Goal: Feedback & Contribution: Submit feedback/report problem

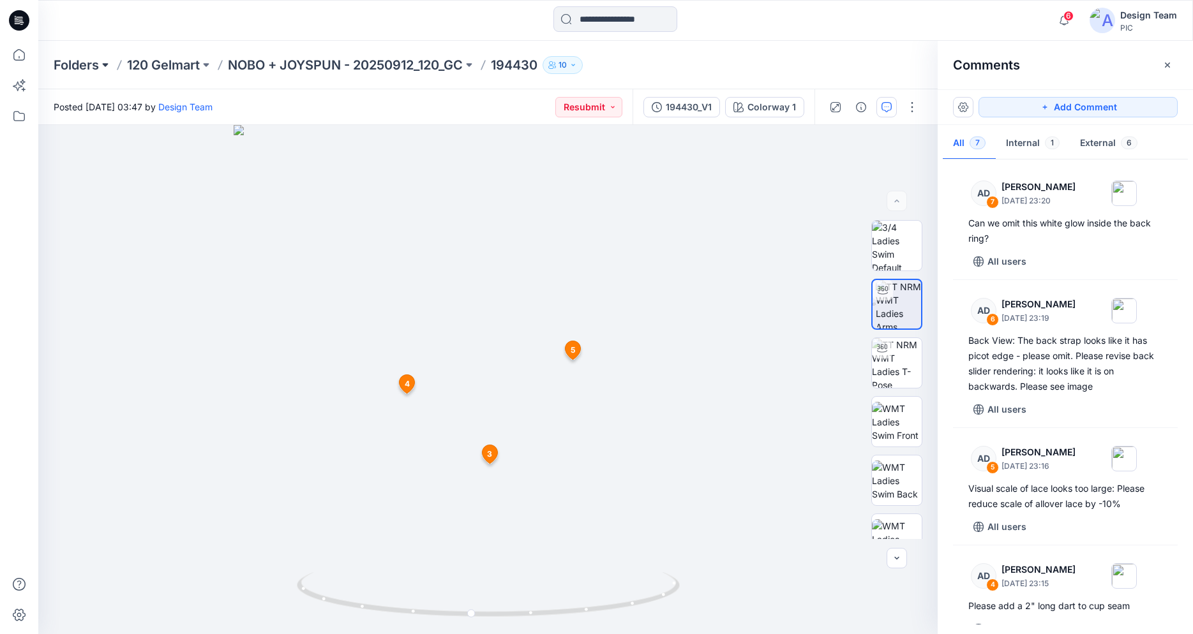
scroll to position [340, 0]
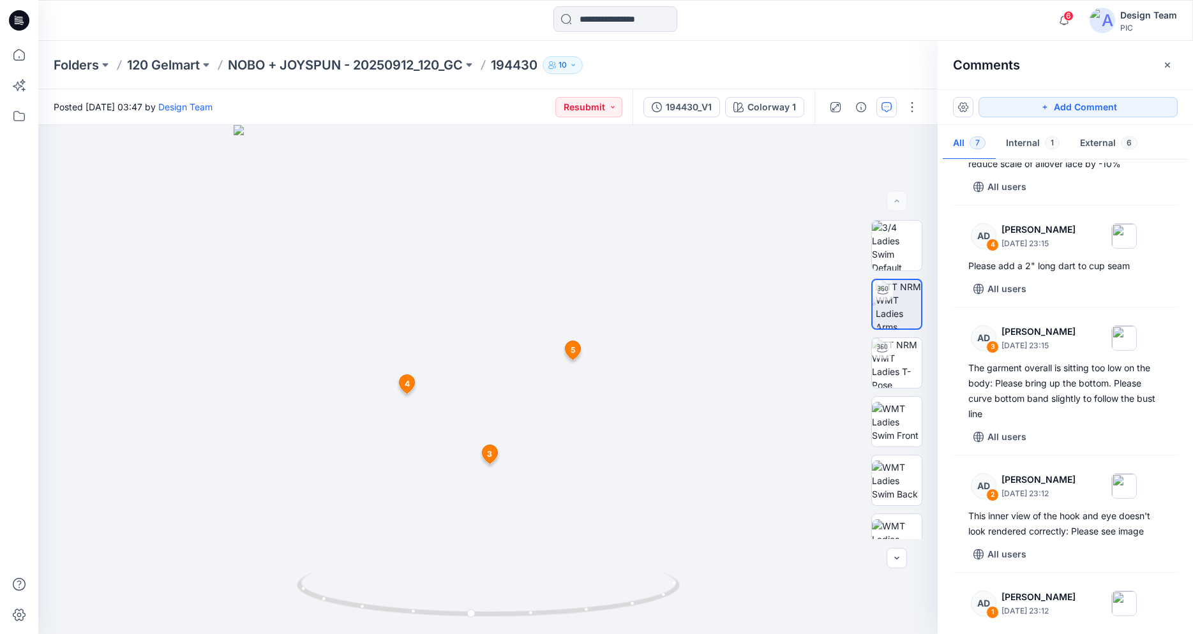
click at [24, 24] on icon at bounding box center [19, 20] width 20 height 20
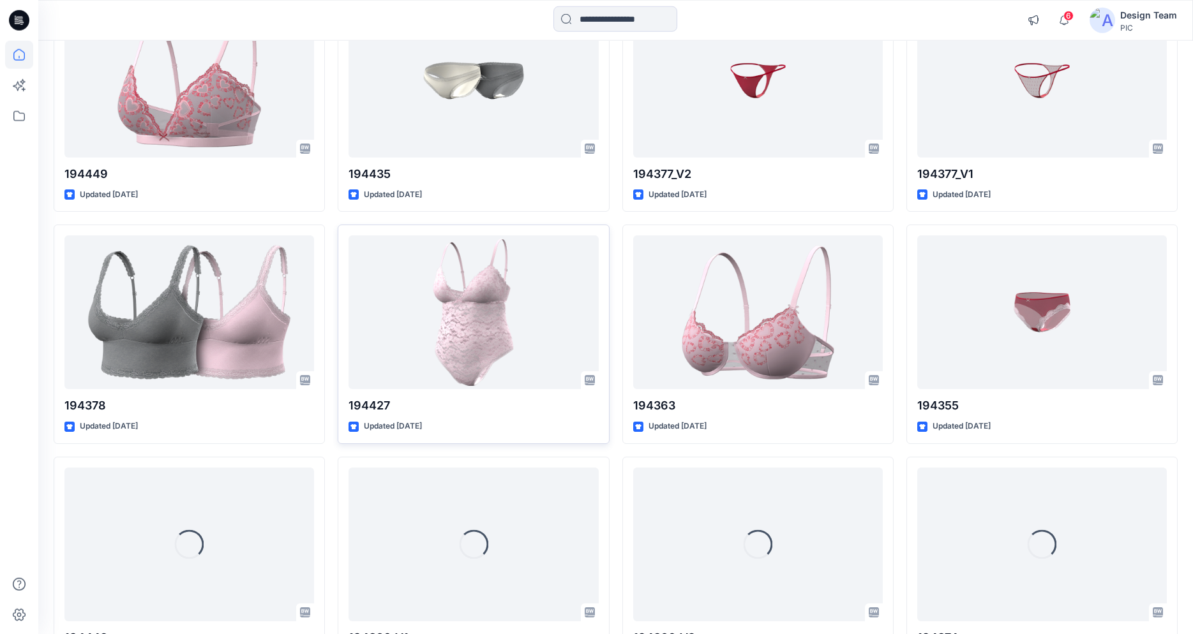
scroll to position [2532, 0]
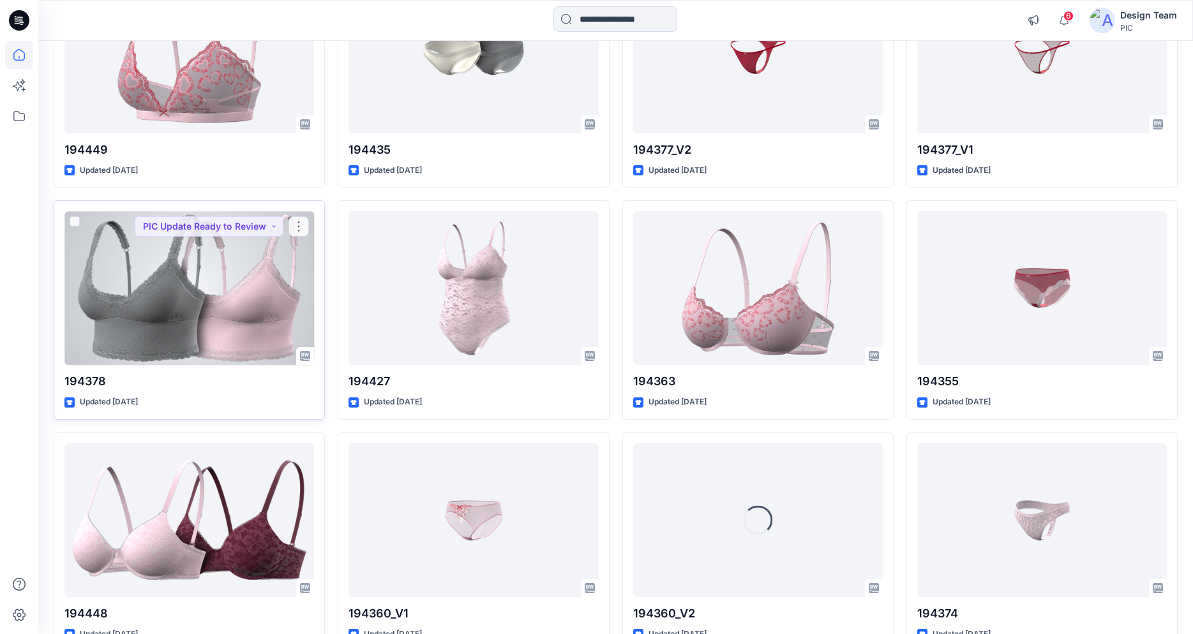
click at [211, 292] on div at bounding box center [189, 288] width 250 height 154
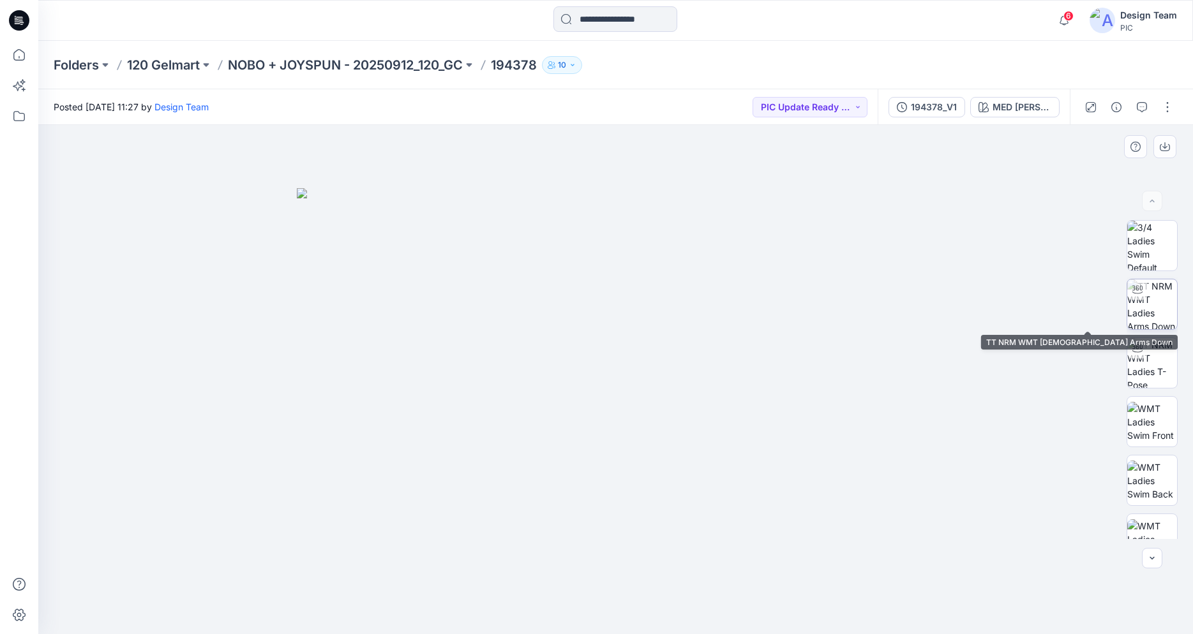
click at [1144, 316] on img at bounding box center [1152, 305] width 50 height 50
click at [252, 407] on div at bounding box center [615, 379] width 1155 height 509
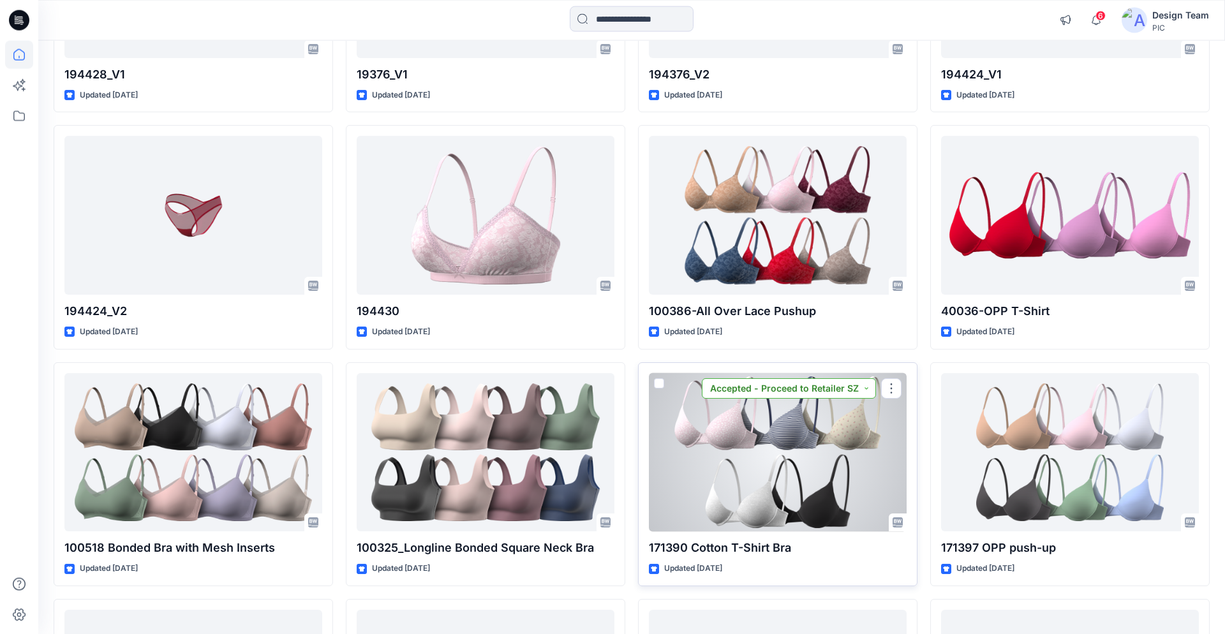
scroll to position [3608, 0]
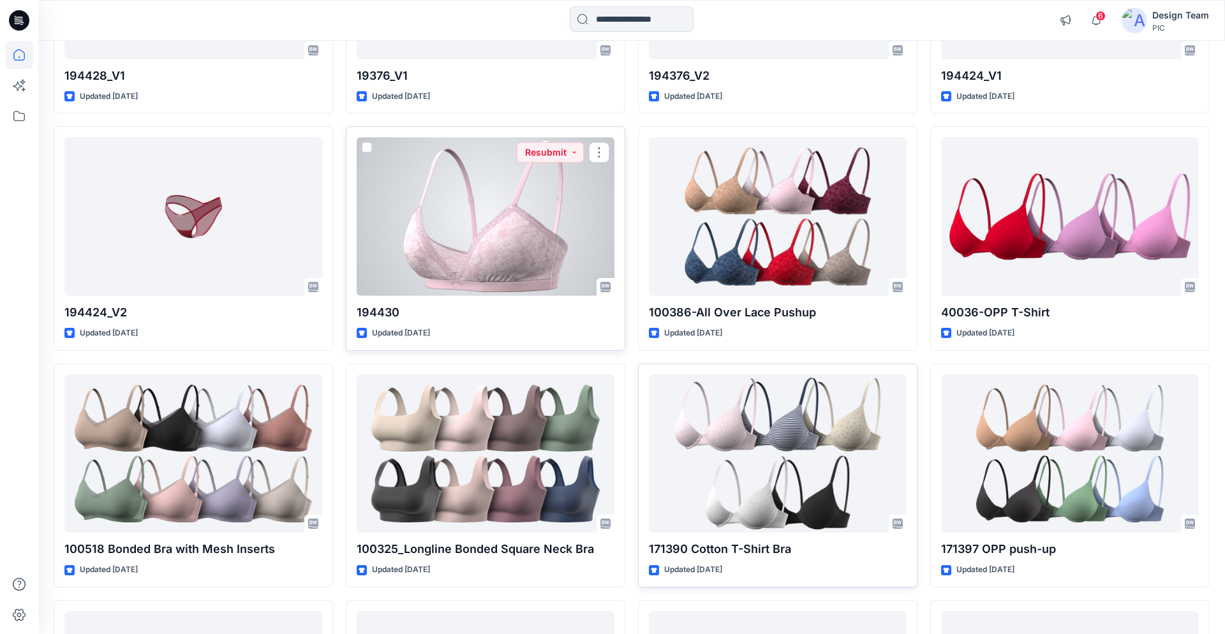
click at [517, 269] on div at bounding box center [486, 216] width 258 height 159
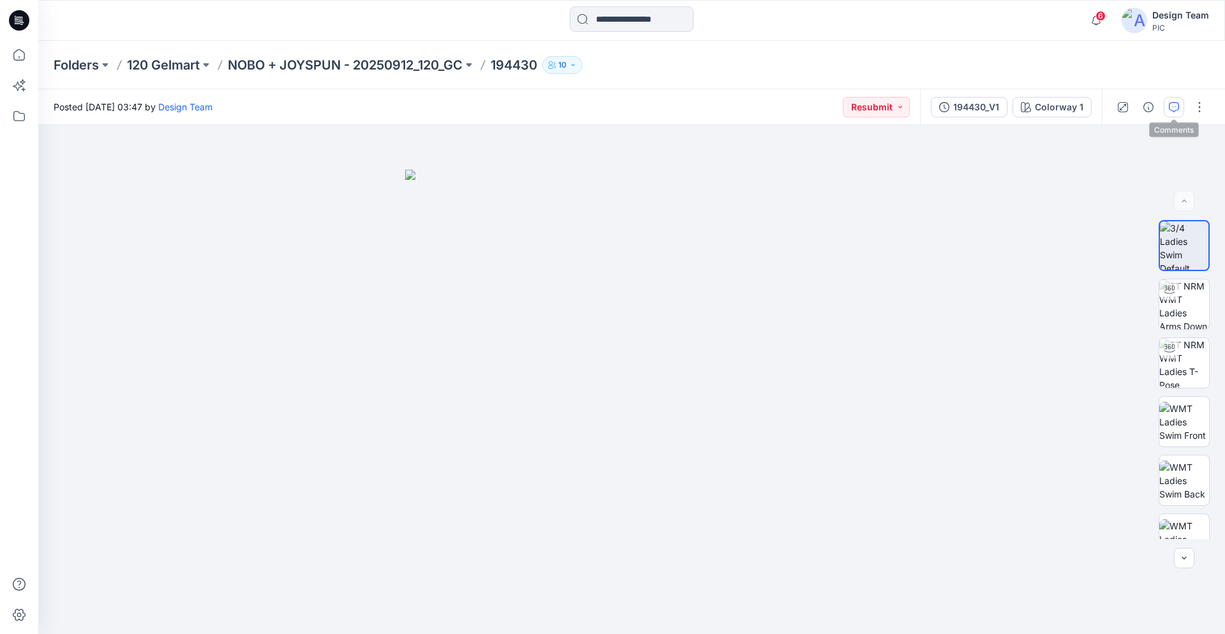
click at [1172, 107] on icon "button" at bounding box center [1174, 106] width 4 height 1
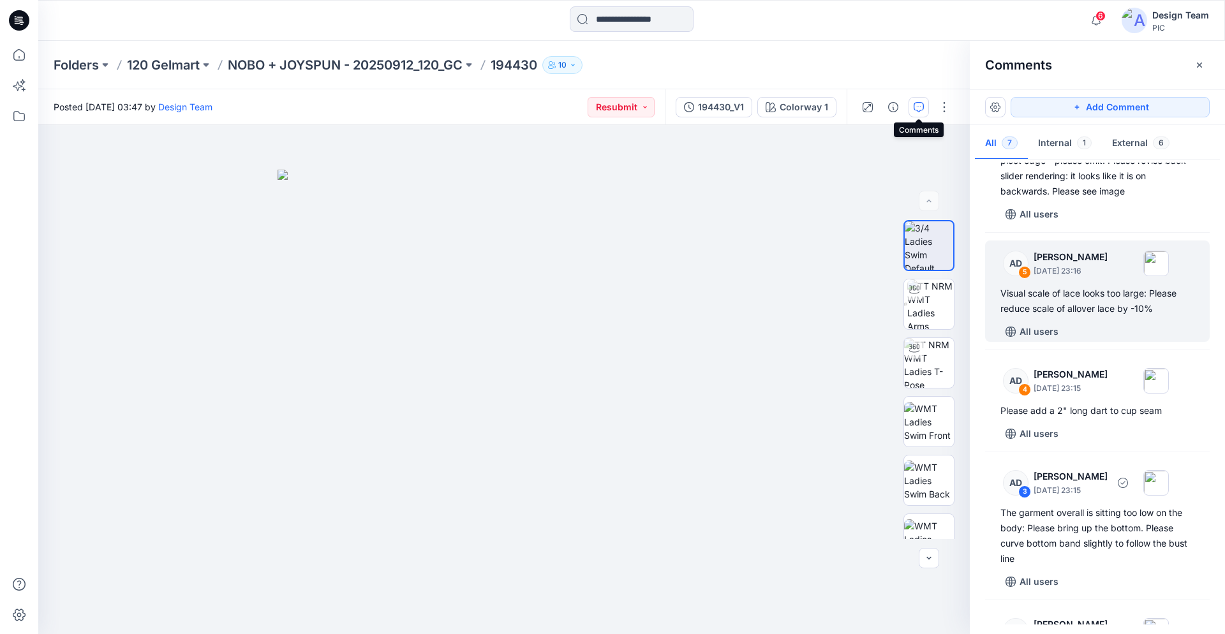
scroll to position [405, 0]
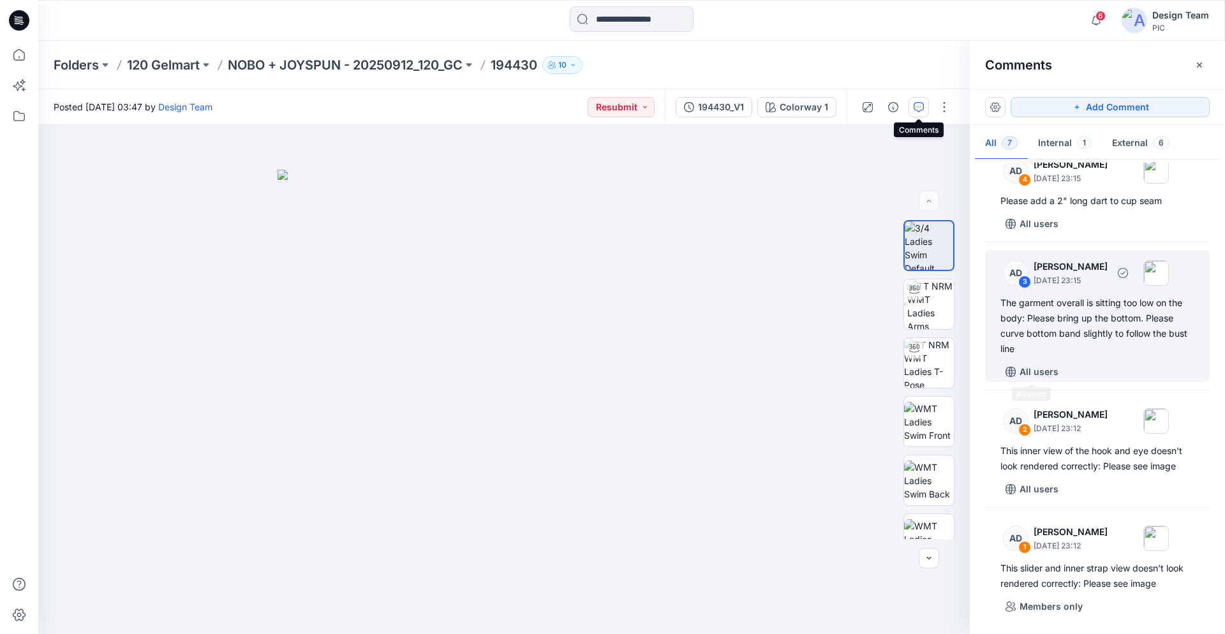
click at [1062, 304] on div "The garment overall is sitting too low on the body: Please bring up the bottom.…" at bounding box center [1098, 325] width 194 height 61
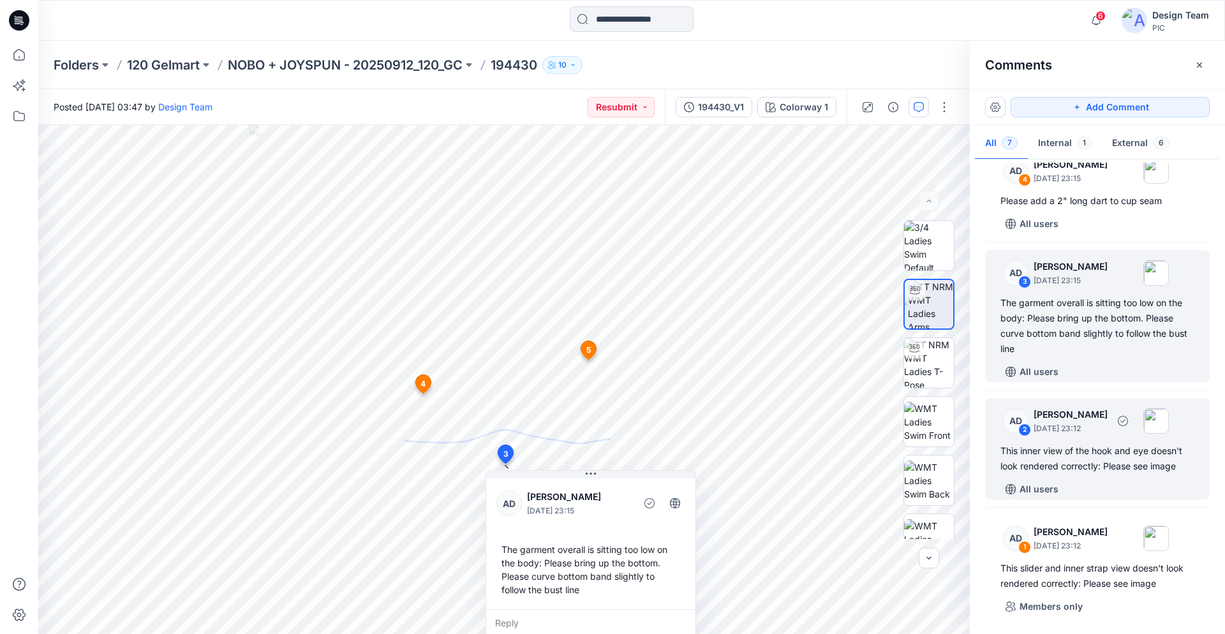
click at [1071, 444] on div "This inner view of the hook and eye doesn't look rendered correctly: Please see…" at bounding box center [1098, 459] width 194 height 31
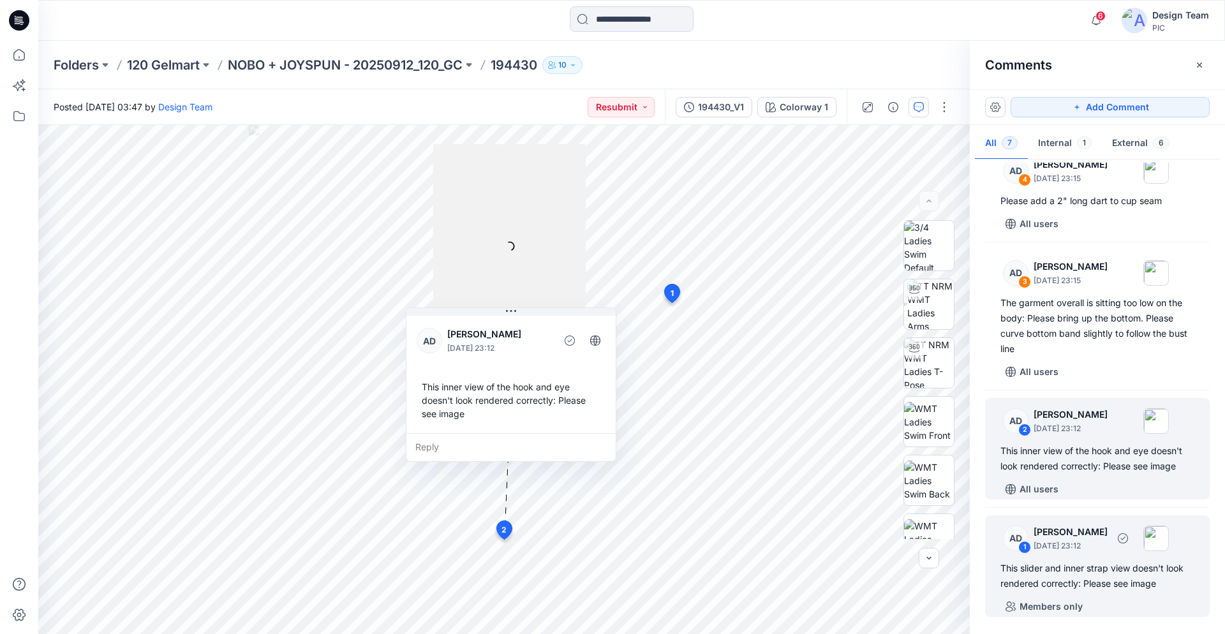
click at [1082, 571] on div "This slider and inner strap view doesn't look rendered correctly: Please see im…" at bounding box center [1098, 576] width 194 height 31
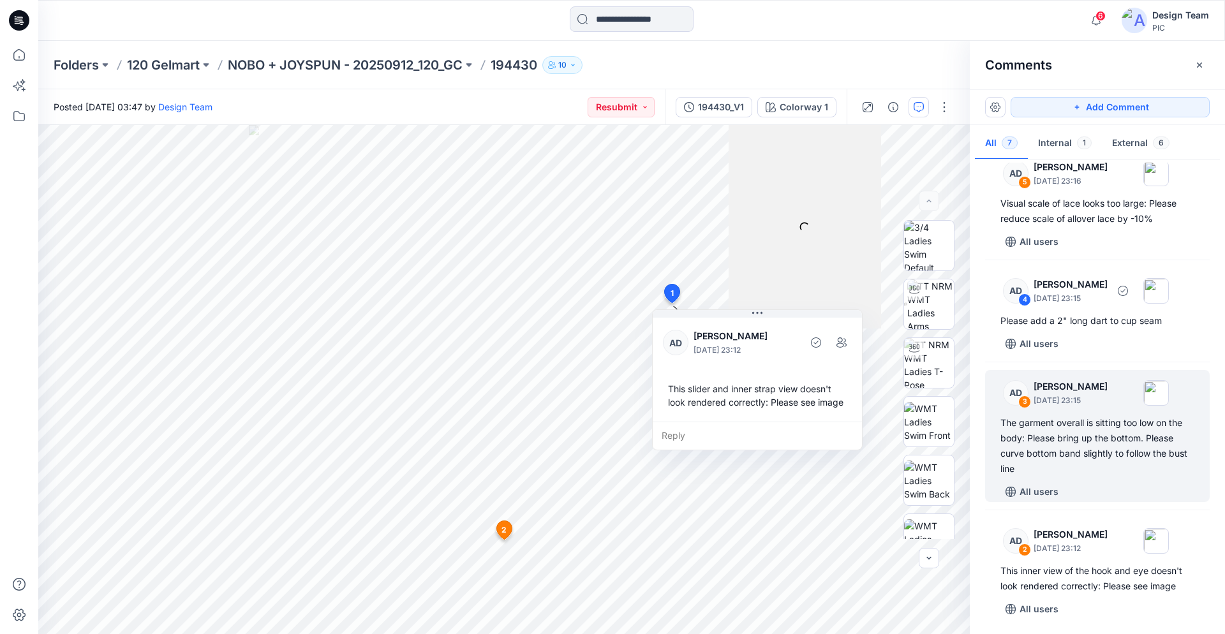
scroll to position [275, 0]
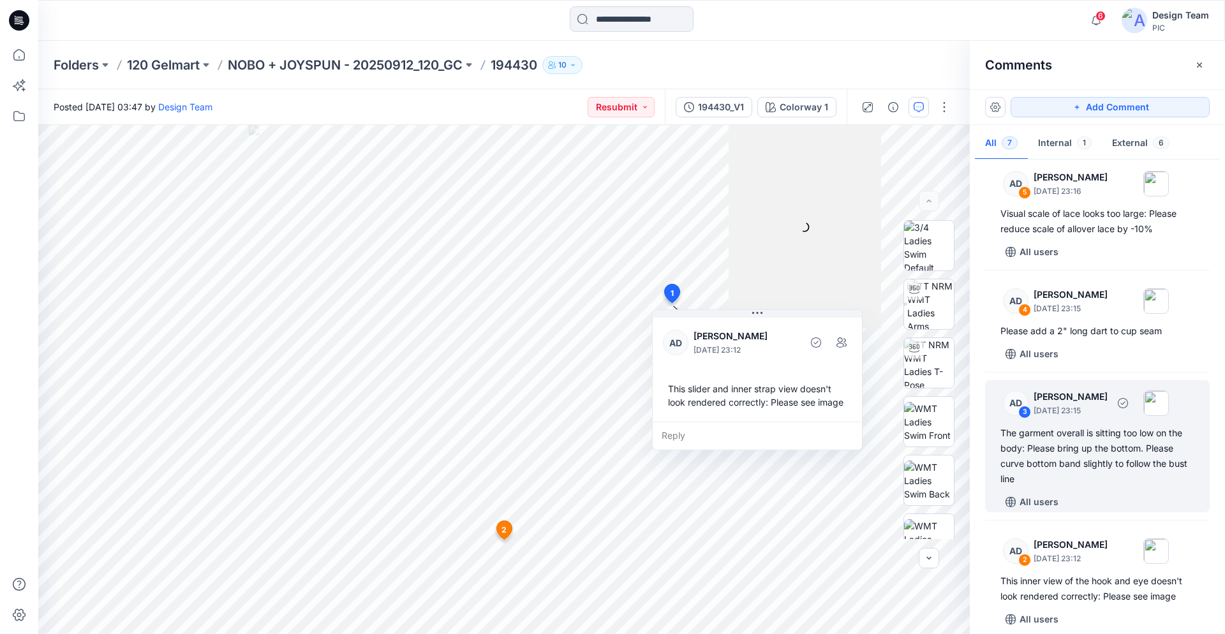
click at [1079, 437] on div "The garment overall is sitting too low on the body: Please bring up the bottom.…" at bounding box center [1098, 456] width 194 height 61
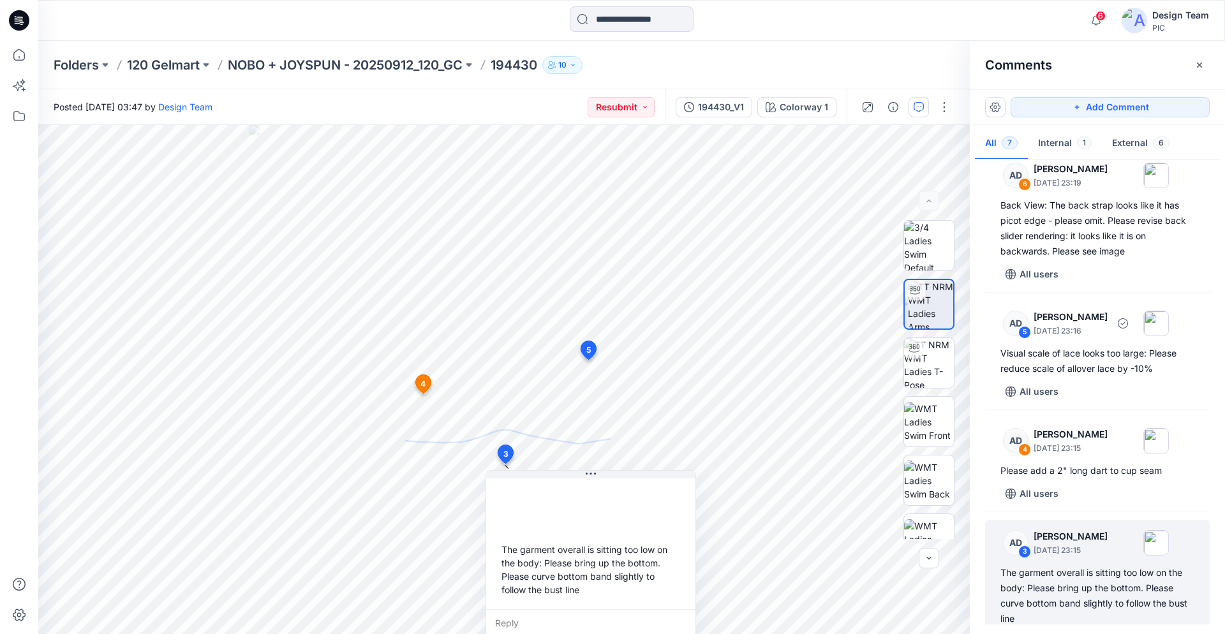
scroll to position [80, 0]
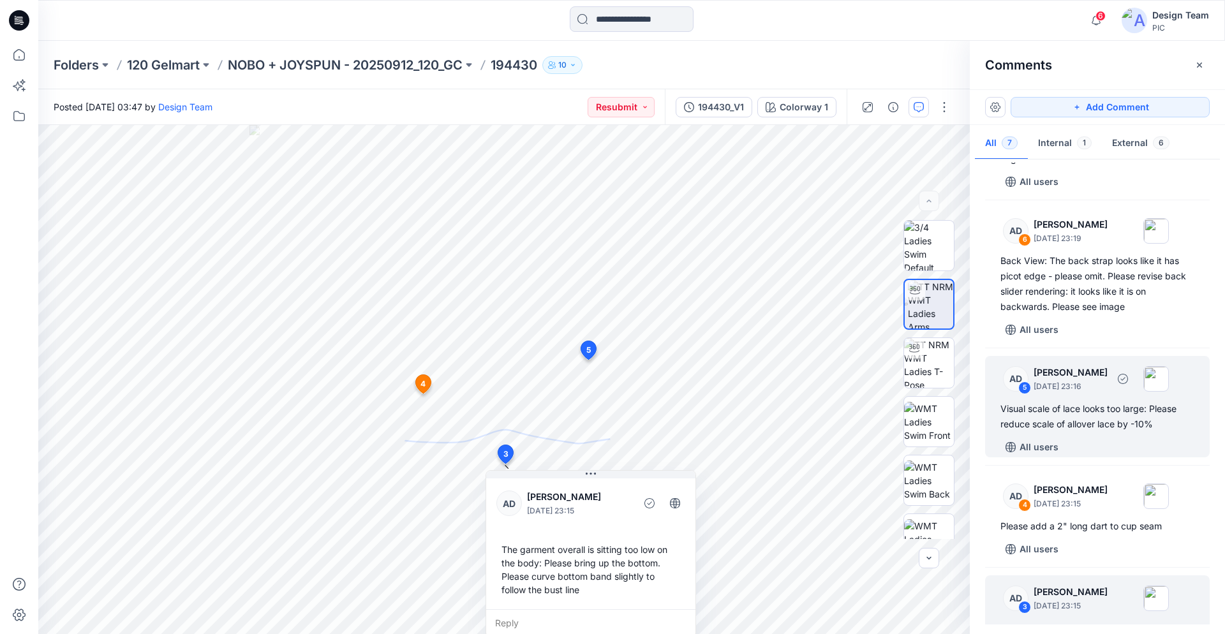
click at [1068, 410] on div "Visual scale of lace looks too large: Please reduce scale of allover lace by -1…" at bounding box center [1098, 416] width 194 height 31
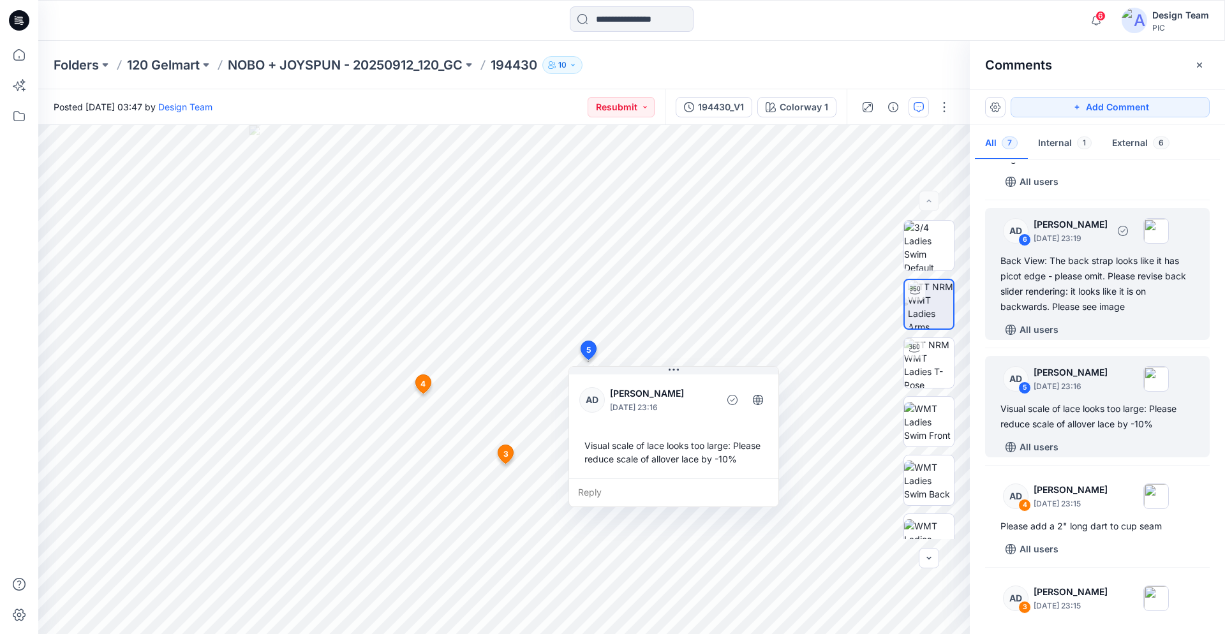
click at [1073, 293] on div "Back View: The back strap looks like it has picot edge - please omit. Please re…" at bounding box center [1098, 283] width 194 height 61
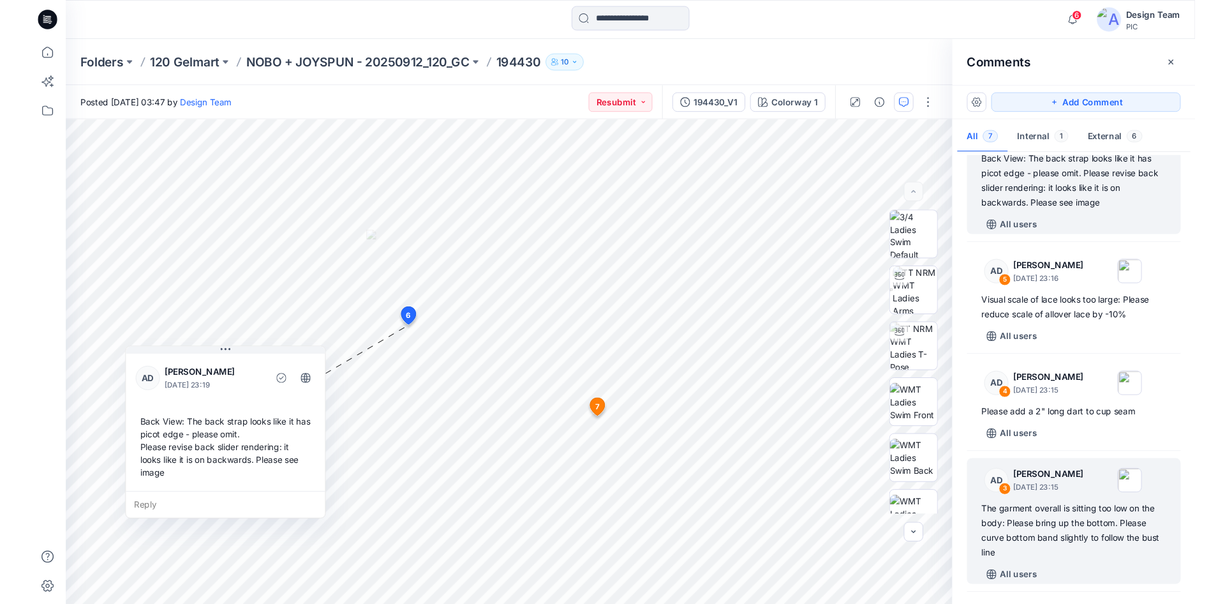
scroll to position [195, 0]
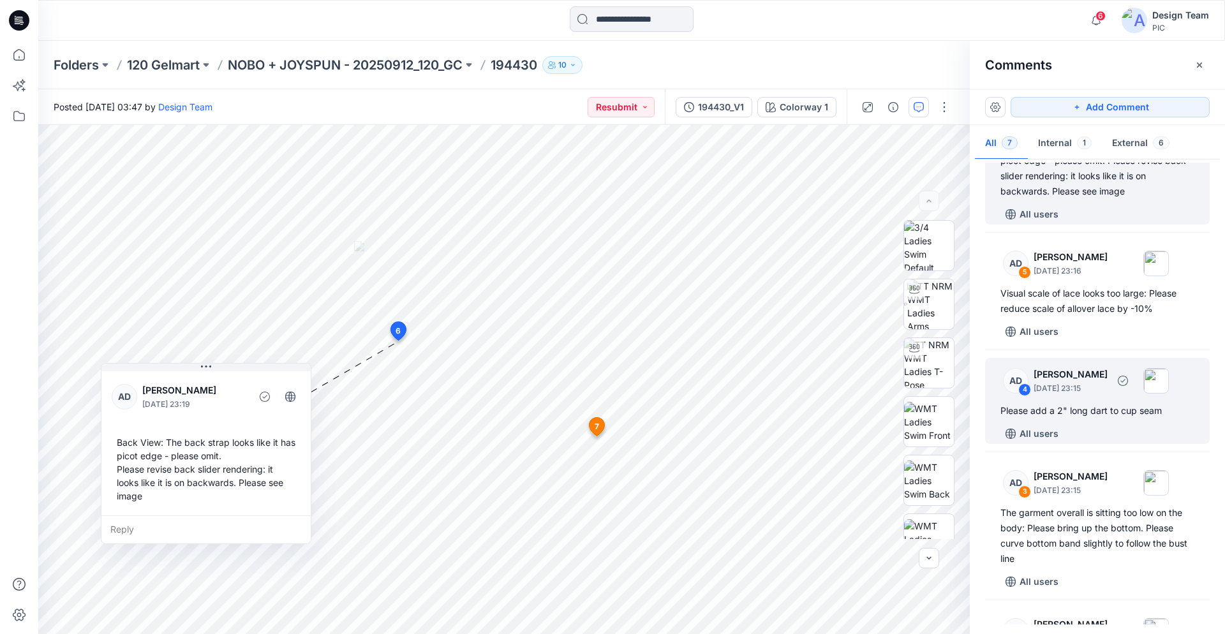
click at [1097, 410] on div "Please add a 2" long dart to cup seam" at bounding box center [1098, 410] width 194 height 15
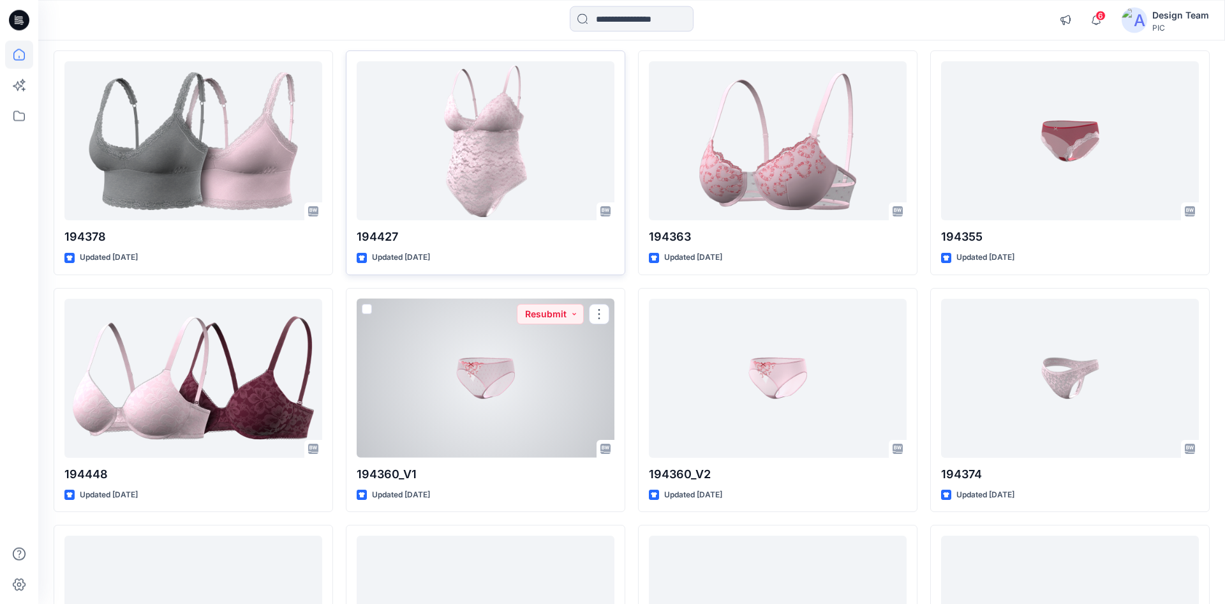
scroll to position [2680, 0]
